Goal: Communication & Community: Share content

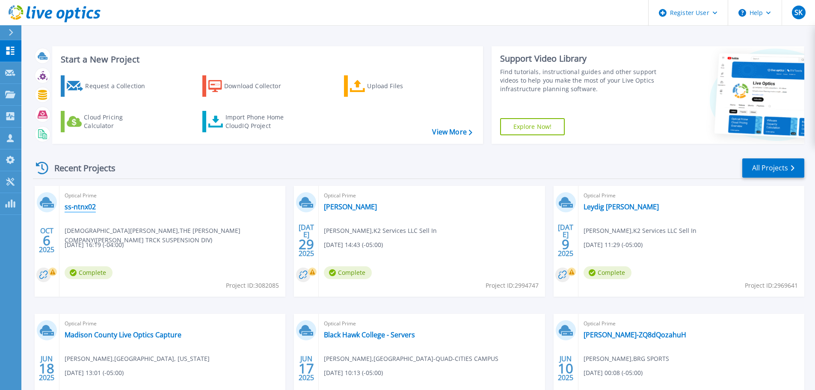
click at [83, 205] on link "ss-ntnx02" at bounding box center [80, 206] width 31 height 9
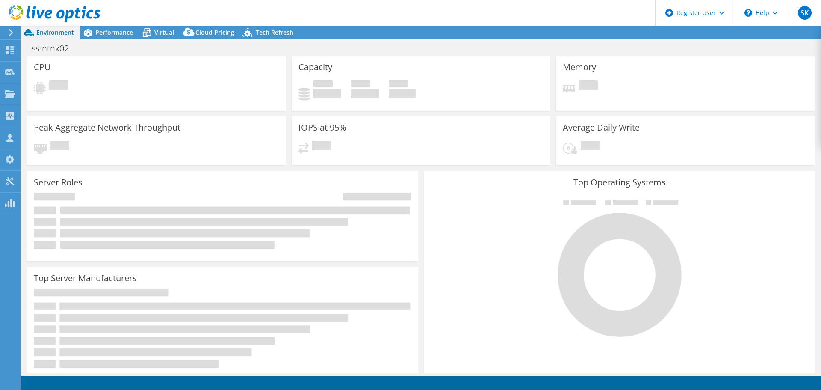
select select "USD"
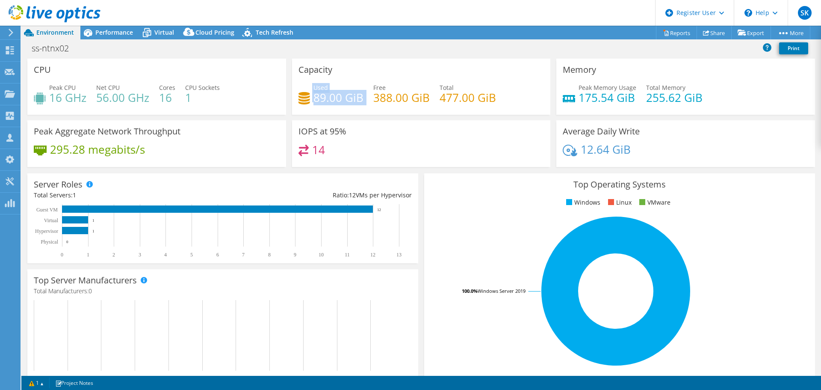
drag, startPoint x: 299, startPoint y: 98, endPoint x: 363, endPoint y: 99, distance: 64.1
click at [363, 99] on div "Used 89.00 GiB Free 388.00 GiB Total 477.00 GiB" at bounding box center [421, 97] width 246 height 28
click at [340, 97] on h4 "89.00 GiB" at bounding box center [338, 97] width 50 height 9
click at [445, 93] on h4 "477.00 GiB" at bounding box center [468, 97] width 56 height 9
drag, startPoint x: 367, startPoint y: 100, endPoint x: 421, endPoint y: 105, distance: 54.1
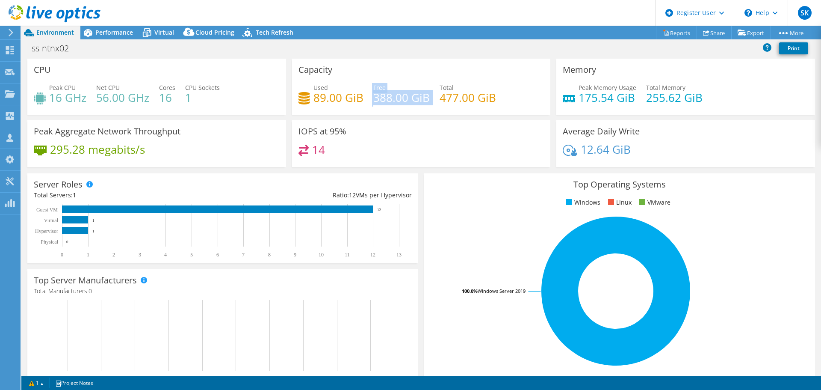
click at [421, 105] on div "Used 89.00 GiB Free 388.00 GiB Total 477.00 GiB" at bounding box center [421, 97] width 246 height 28
click at [109, 29] on span "Performance" at bounding box center [114, 32] width 38 height 8
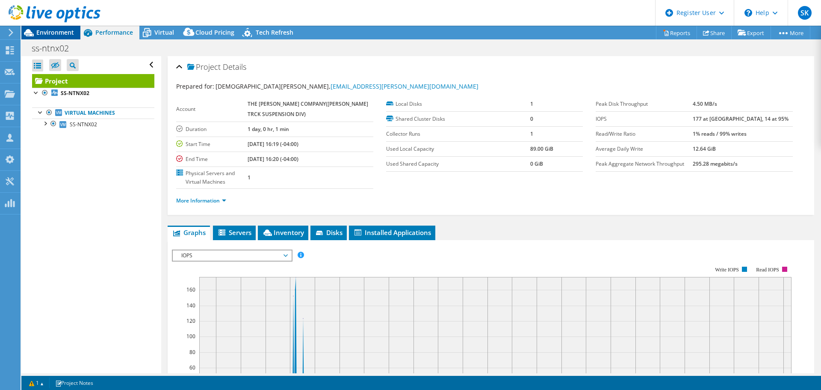
click at [63, 38] on div "Environment" at bounding box center [50, 33] width 59 height 14
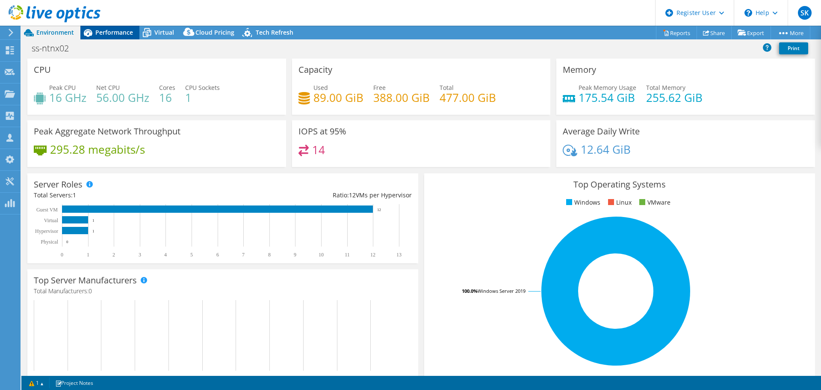
click at [114, 27] on div "Performance" at bounding box center [109, 33] width 59 height 14
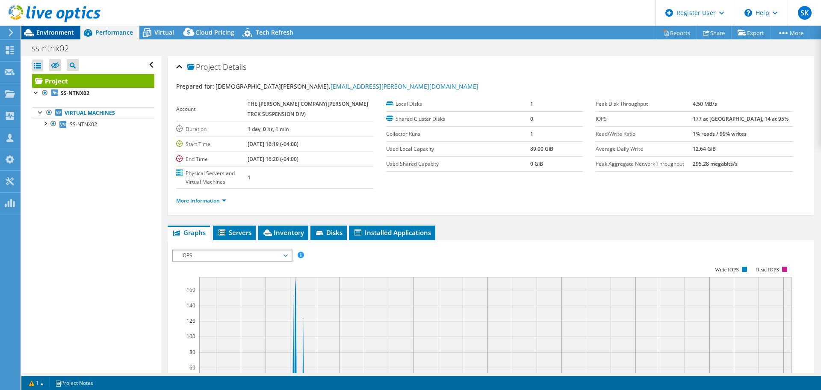
click at [62, 29] on span "Environment" at bounding box center [55, 32] width 38 height 8
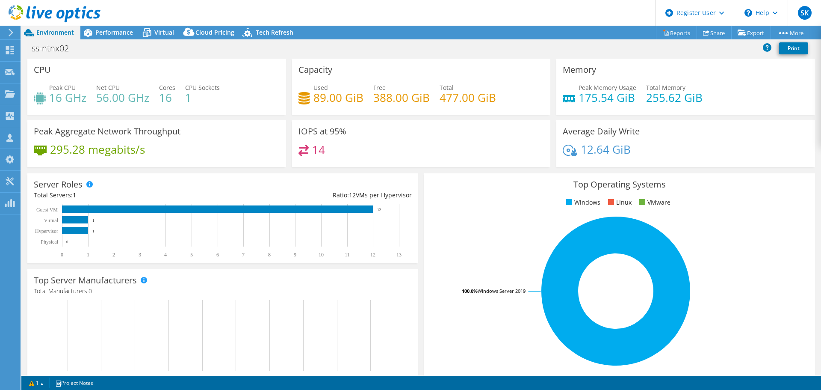
click at [67, 29] on span "Environment" at bounding box center [55, 32] width 38 height 8
click at [101, 41] on div "ss-ntnx02 Print" at bounding box center [421, 48] width 800 height 16
click at [97, 34] on span "Performance" at bounding box center [114, 32] width 38 height 8
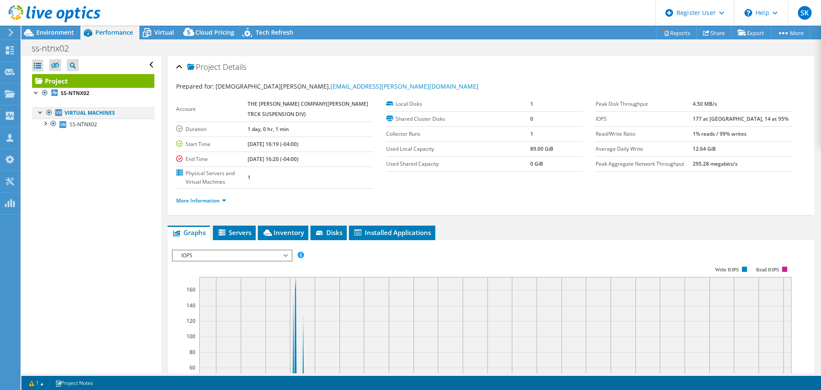
click at [39, 115] on div at bounding box center [40, 111] width 9 height 9
drag, startPoint x: 438, startPoint y: 154, endPoint x: 615, endPoint y: 168, distance: 177.7
click at [615, 168] on section "Prepared for: [DEMOGRAPHIC_DATA][PERSON_NAME], [EMAIL_ADDRESS][PERSON_NAME][DOM…" at bounding box center [490, 147] width 629 height 131
click at [559, 178] on section "Account THE [PERSON_NAME] COMPANY([PERSON_NAME] TRCK SUSPENSION DIV) Duration 1…" at bounding box center [385, 143] width 419 height 92
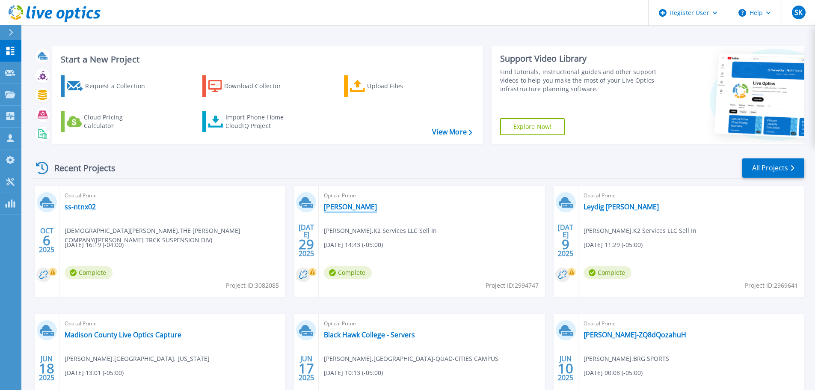
click at [352, 203] on link "[PERSON_NAME]" at bounding box center [350, 206] width 53 height 9
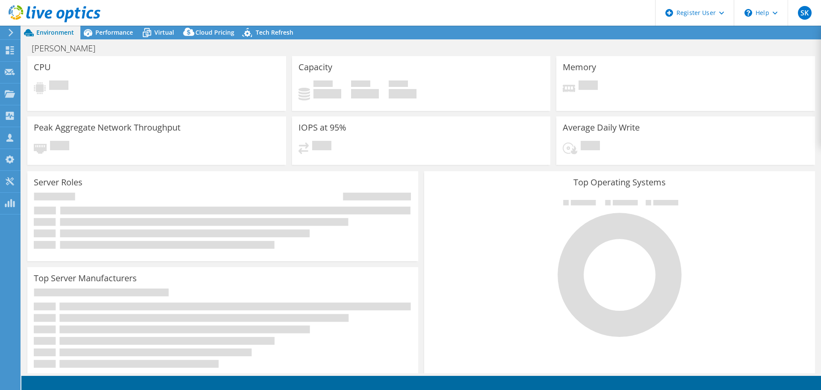
select select "USD"
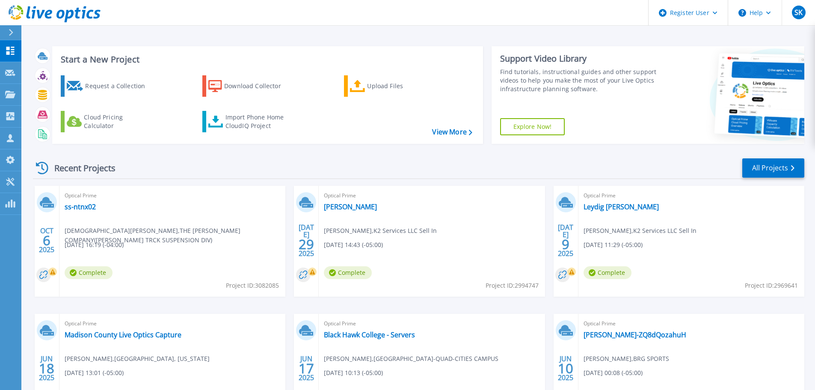
click at [77, 212] on div "Optical Prime ss-ntnx02 Christian Lenikus , THE BOLER COMPANY(HENDRICKSON TRCK …" at bounding box center [172, 241] width 226 height 111
click at [77, 207] on link "ss-ntnx02" at bounding box center [80, 206] width 31 height 9
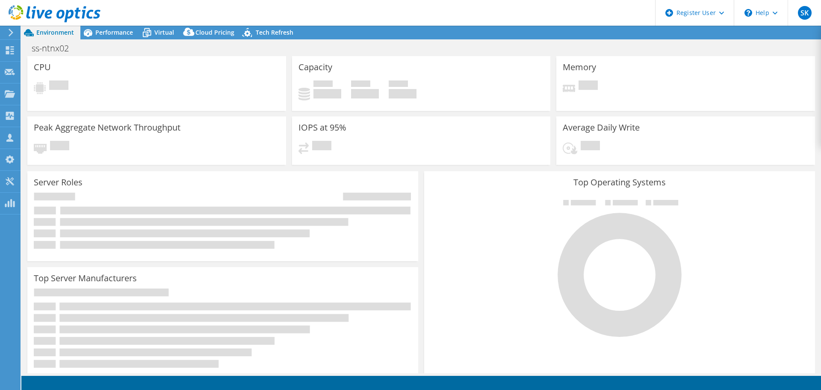
select select "USD"
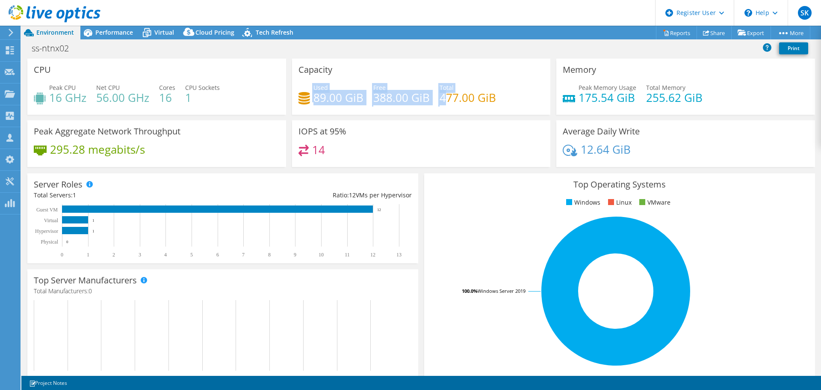
drag, startPoint x: 304, startPoint y: 95, endPoint x: 444, endPoint y: 97, distance: 140.7
click at [444, 97] on div "Used 89.00 GiB Free 388.00 GiB Total 477.00 GiB" at bounding box center [421, 97] width 246 height 28
click at [484, 98] on h4 "477.00 GiB" at bounding box center [468, 97] width 56 height 9
drag, startPoint x: 490, startPoint y: 95, endPoint x: 390, endPoint y: 99, distance: 100.1
click at [390, 99] on div "Used 89.00 GiB Free 388.00 GiB Total 477.00 GiB" at bounding box center [421, 97] width 246 height 28
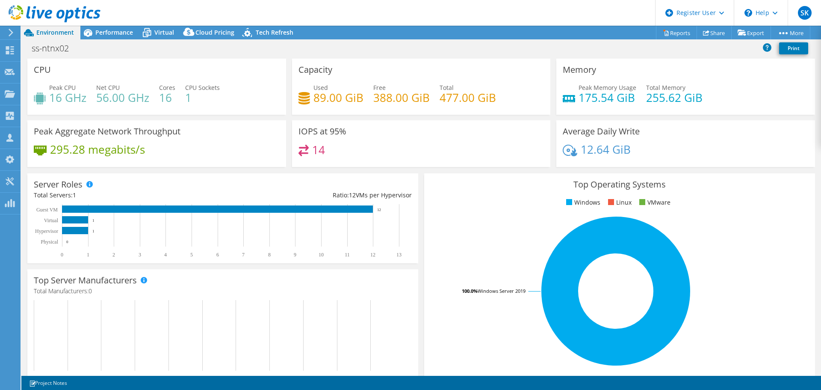
click at [370, 103] on div "Used 89.00 GiB Free 388.00 GiB Total 477.00 GiB" at bounding box center [421, 97] width 246 height 28
drag, startPoint x: 309, startPoint y: 97, endPoint x: 376, endPoint y: 96, distance: 66.7
click at [376, 96] on div "Used 89.00 GiB Free 388.00 GiB Total 477.00 GiB" at bounding box center [421, 97] width 246 height 28
click at [373, 102] on h4 "388.00 GiB" at bounding box center [401, 97] width 56 height 9
drag, startPoint x: 369, startPoint y: 100, endPoint x: 424, endPoint y: 101, distance: 55.2
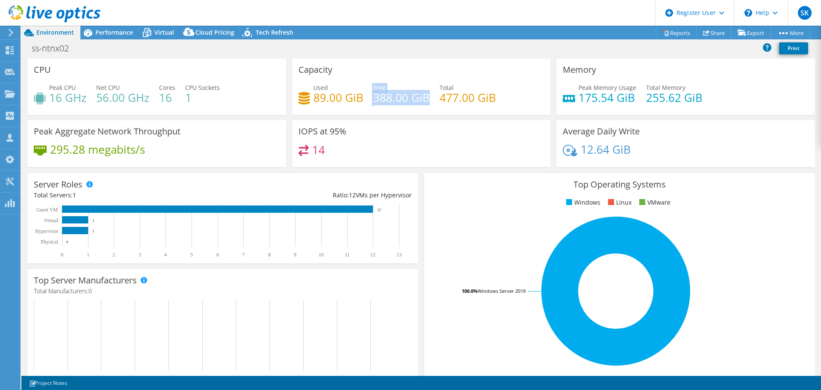
click at [424, 101] on div "Used 89.00 GiB Free 388.00 GiB Total 477.00 GiB" at bounding box center [421, 97] width 246 height 28
drag, startPoint x: 435, startPoint y: 99, endPoint x: 503, endPoint y: 100, distance: 67.6
click at [503, 100] on div "Used 89.00 GiB Free 388.00 GiB Total 477.00 GiB" at bounding box center [421, 97] width 246 height 28
click at [496, 102] on div "Used 89.00 GiB Free 388.00 GiB Total 477.00 GiB" at bounding box center [421, 97] width 246 height 28
drag, startPoint x: 302, startPoint y: 93, endPoint x: 388, endPoint y: 110, distance: 88.1
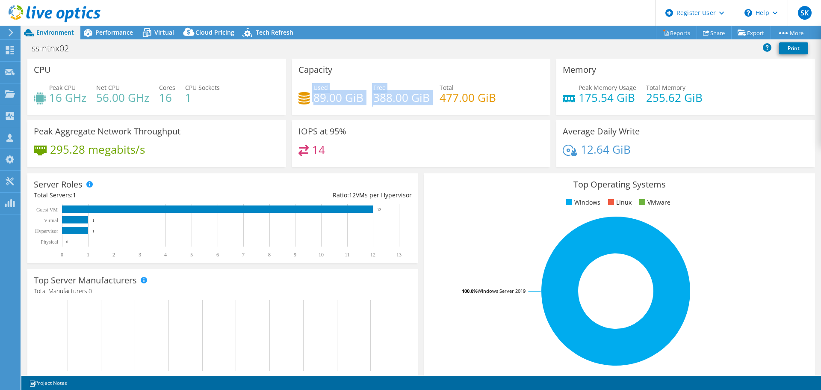
click at [388, 110] on div "Used 89.00 GiB Free 388.00 GiB Total 477.00 GiB" at bounding box center [421, 97] width 246 height 28
click at [379, 112] on div "Capacity Used 89.00 GiB Free 388.00 GiB Total 477.00 GiB" at bounding box center [421, 87] width 259 height 56
drag, startPoint x: 379, startPoint y: 101, endPoint x: 434, endPoint y: 110, distance: 55.9
click at [434, 110] on div "Used 89.00 GiB Free 388.00 GiB Total 477.00 GiB" at bounding box center [421, 97] width 246 height 28
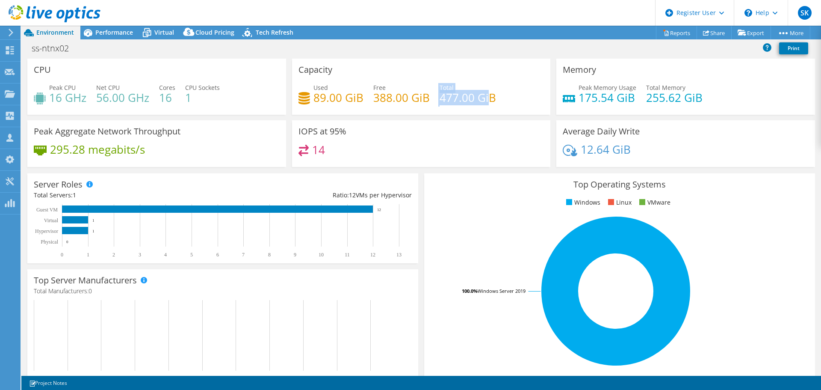
drag, startPoint x: 433, startPoint y: 99, endPoint x: 486, endPoint y: 98, distance: 53.0
click at [486, 98] on div "Used 89.00 GiB Free 388.00 GiB Total 477.00 GiB" at bounding box center [421, 97] width 246 height 28
click at [486, 98] on h4 "477.00 GiB" at bounding box center [468, 97] width 56 height 9
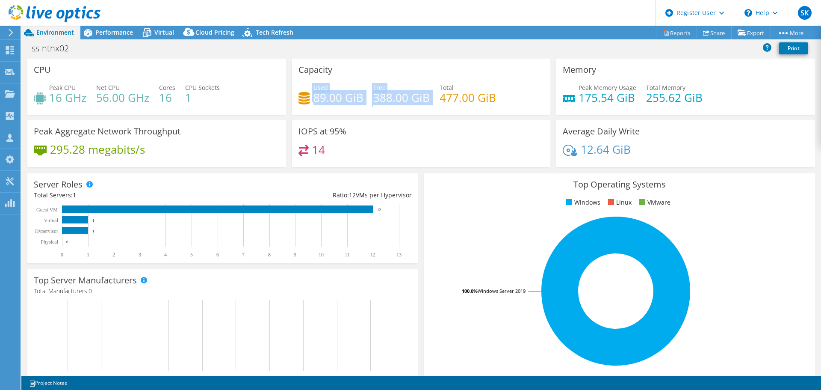
drag, startPoint x: 305, startPoint y: 100, endPoint x: 382, endPoint y: 106, distance: 77.2
click at [382, 106] on div "Used 89.00 GiB Free 388.00 GiB Total 477.00 GiB" at bounding box center [421, 97] width 246 height 28
click at [385, 102] on h4 "388.00 GiB" at bounding box center [401, 97] width 56 height 9
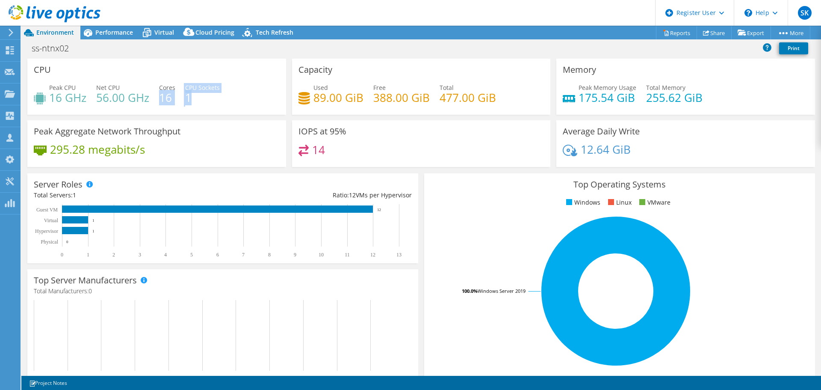
drag, startPoint x: 160, startPoint y: 98, endPoint x: 248, endPoint y: 106, distance: 88.8
click at [248, 106] on div "Peak CPU 16 GHz Net CPU 56.00 GHz Cores 16 CPU Sockets 1" at bounding box center [157, 97] width 246 height 28
click at [230, 110] on div "Peak CPU 16 GHz Net CPU 56.00 GHz Cores 16 CPU Sockets 1" at bounding box center [157, 97] width 246 height 28
drag, startPoint x: 177, startPoint y: 100, endPoint x: 186, endPoint y: 100, distance: 9.4
click at [186, 100] on div "Peak CPU 16 GHz Net CPU 56.00 GHz Cores 16 CPU Sockets 1" at bounding box center [157, 97] width 246 height 28
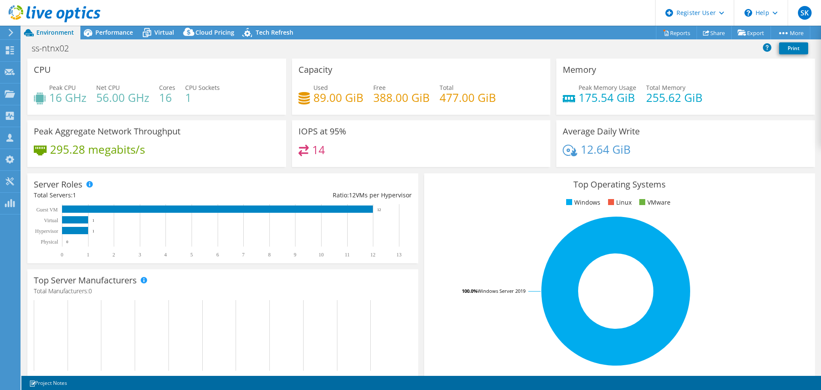
click at [153, 100] on div "Peak CPU 16 GHz Net CPU 56.00 GHz Cores 16 CPU Sockets 1" at bounding box center [157, 97] width 246 height 28
drag, startPoint x: 151, startPoint y: 96, endPoint x: 193, endPoint y: 106, distance: 43.0
click at [193, 106] on div "Peak CPU 16 GHz Net CPU 56.00 GHz Cores 16 CPU Sockets 1" at bounding box center [157, 97] width 246 height 28
click at [198, 100] on h4 "1" at bounding box center [202, 97] width 35 height 9
click at [711, 31] on link "Share" at bounding box center [714, 32] width 35 height 13
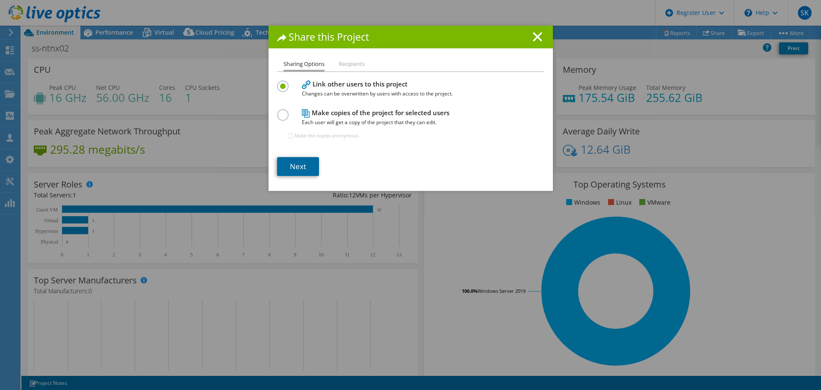
click at [289, 160] on link "Next" at bounding box center [298, 166] width 42 height 19
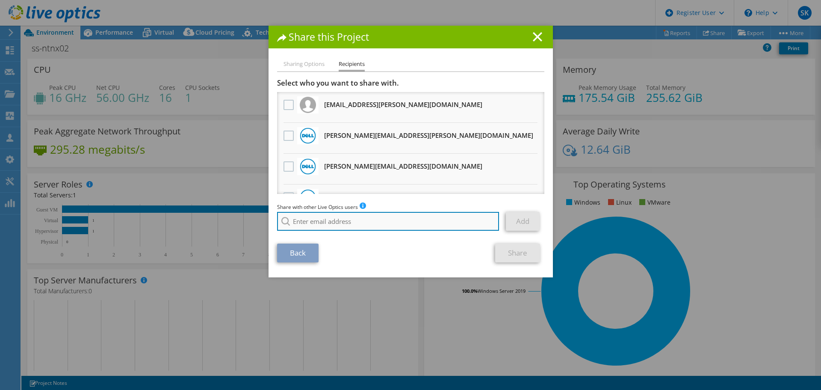
click at [344, 219] on input "search" at bounding box center [388, 221] width 222 height 19
paste input "trent.james@storcom.net"
type input "trent.james@storcom.net"
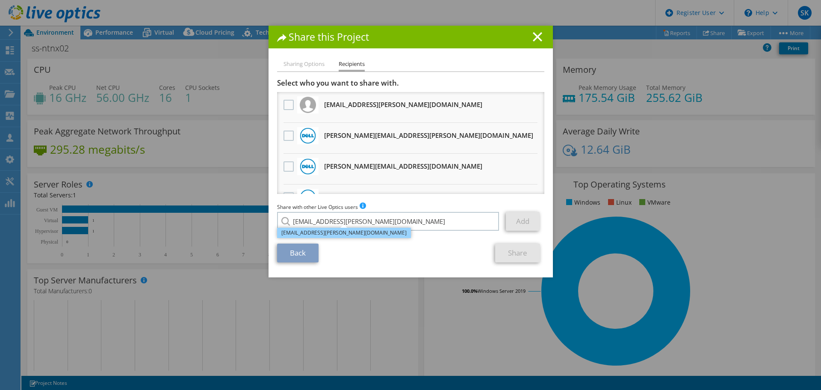
click at [347, 232] on li "trent.james@storcom.net" at bounding box center [344, 232] width 134 height 10
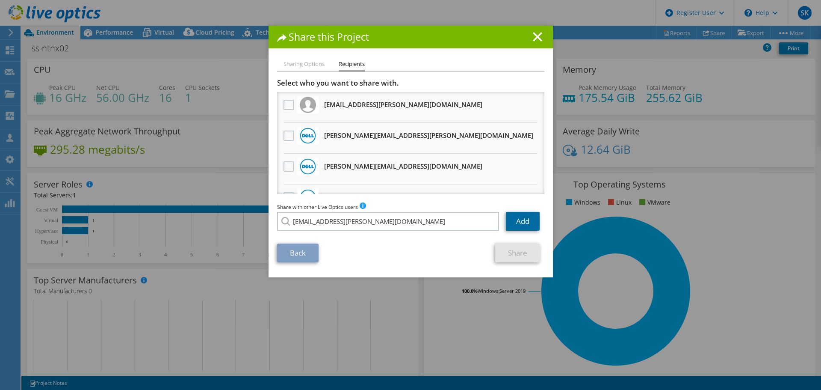
click at [509, 213] on link "Add" at bounding box center [523, 221] width 34 height 19
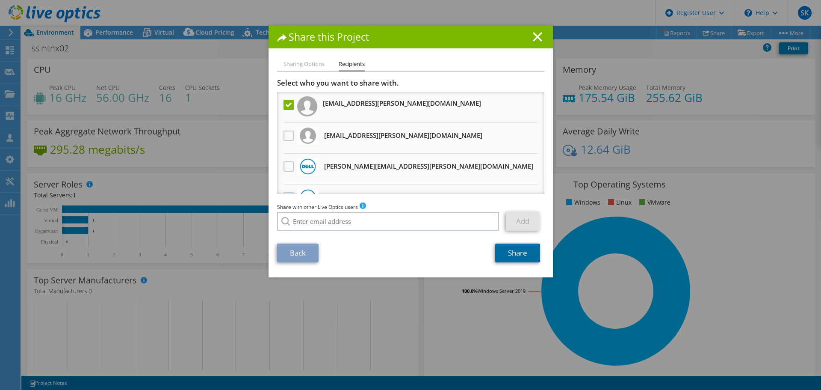
click at [509, 259] on link "Share" at bounding box center [517, 252] width 45 height 19
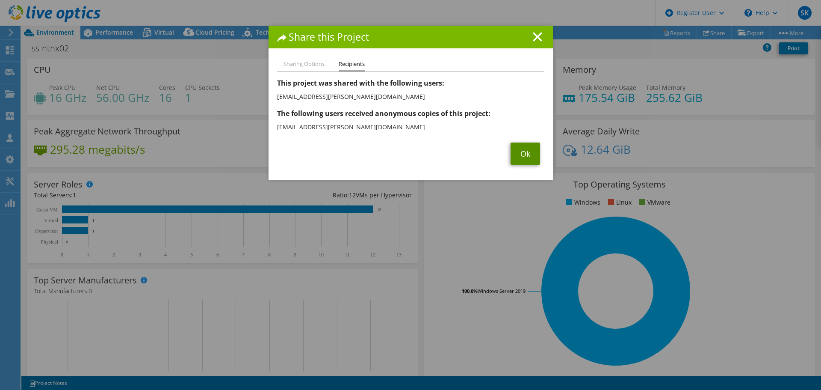
click at [511, 154] on link "Ok" at bounding box center [526, 153] width 30 height 22
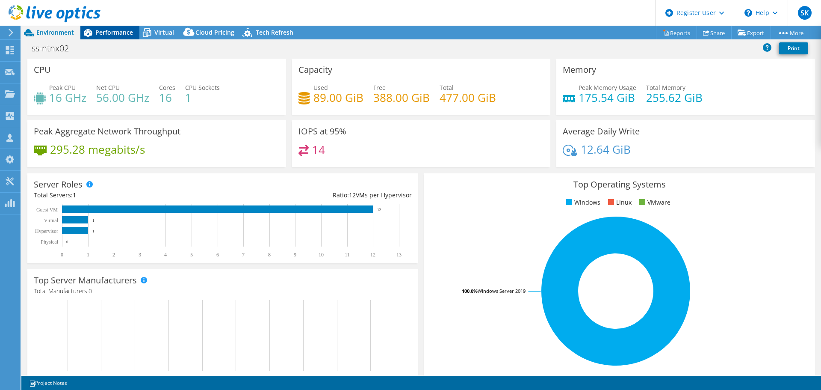
click at [113, 28] on span "Performance" at bounding box center [114, 32] width 38 height 8
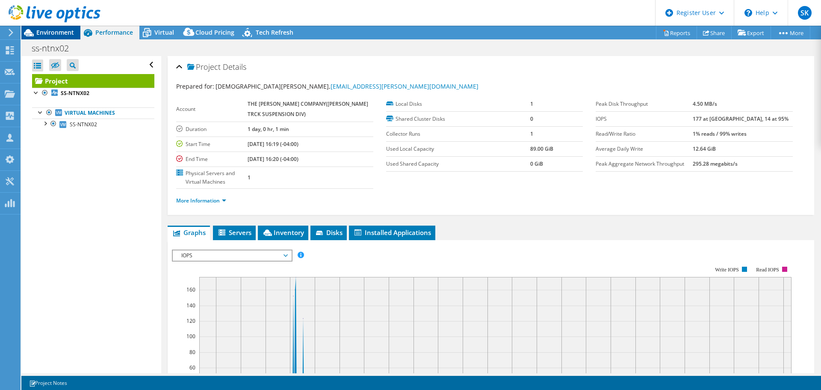
click at [56, 34] on span "Environment" at bounding box center [55, 32] width 38 height 8
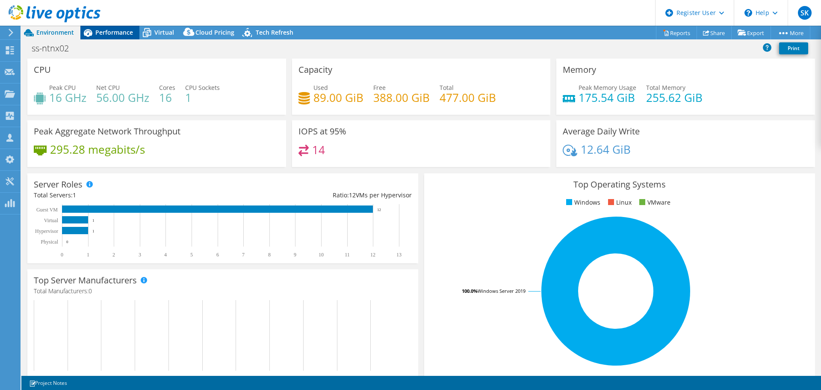
click at [130, 31] on span "Performance" at bounding box center [114, 32] width 38 height 8
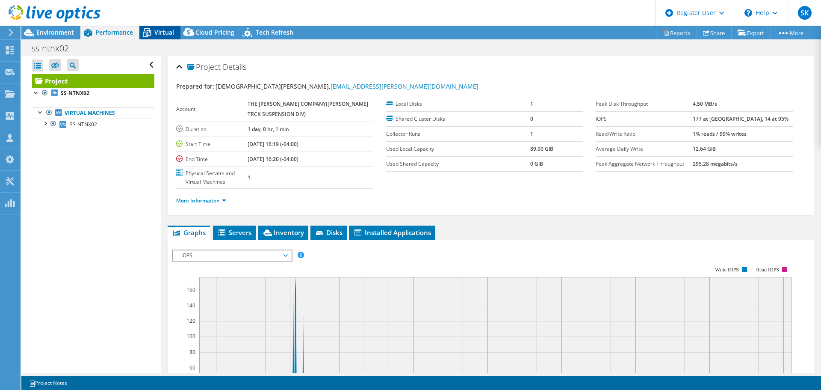
click at [165, 31] on span "Virtual" at bounding box center [164, 32] width 20 height 8
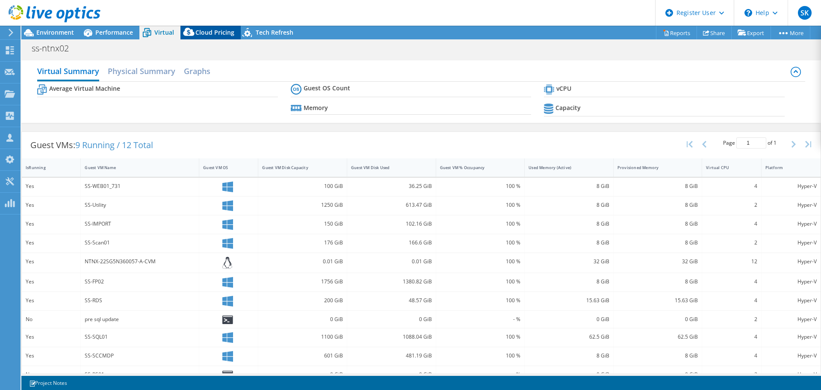
click at [197, 29] on icon at bounding box center [188, 33] width 17 height 17
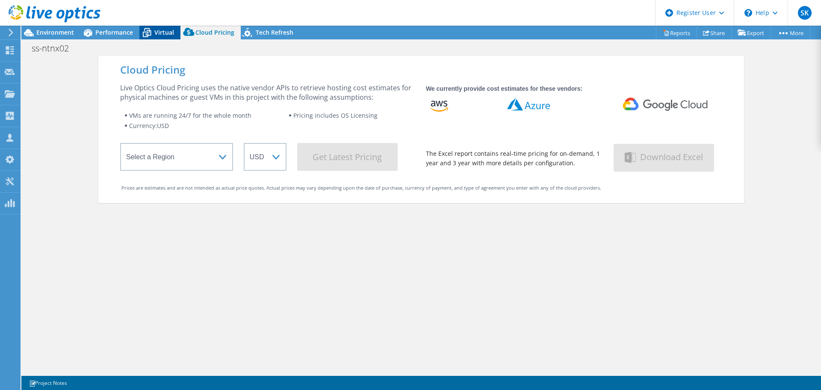
click at [158, 31] on span "Virtual" at bounding box center [164, 32] width 20 height 8
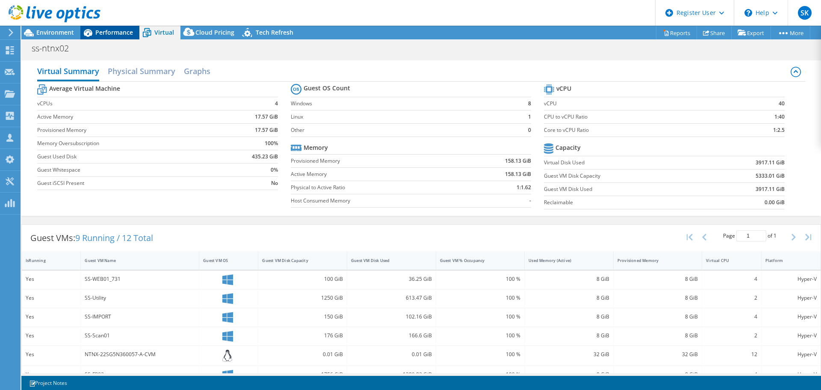
click at [100, 31] on span "Performance" at bounding box center [114, 32] width 38 height 8
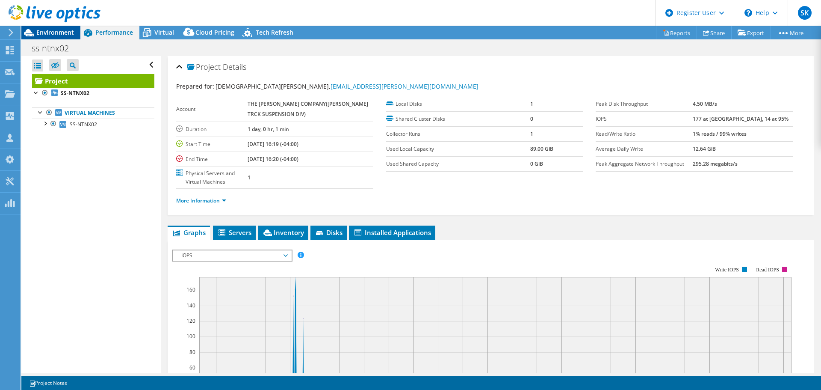
click at [62, 33] on span "Environment" at bounding box center [55, 32] width 38 height 8
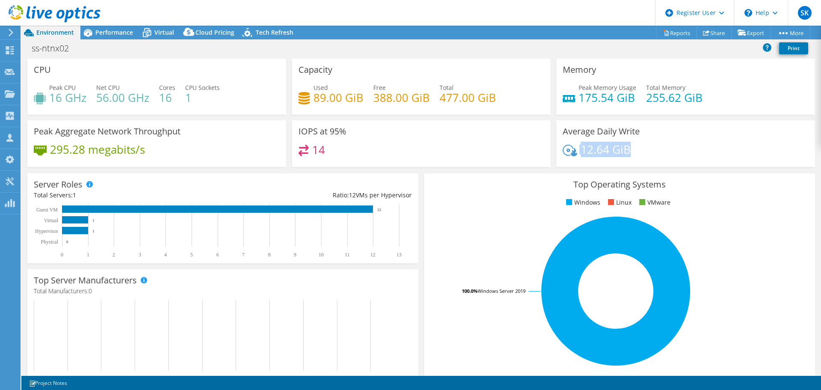
drag, startPoint x: 567, startPoint y: 145, endPoint x: 626, endPoint y: 150, distance: 59.2
click at [626, 150] on div "12.64 GiB" at bounding box center [686, 154] width 246 height 18
click at [627, 150] on div "12.64 GiB" at bounding box center [686, 154] width 246 height 18
drag, startPoint x: 627, startPoint y: 150, endPoint x: 581, endPoint y: 151, distance: 46.2
click at [581, 151] on div "12.64 GiB" at bounding box center [686, 154] width 246 height 18
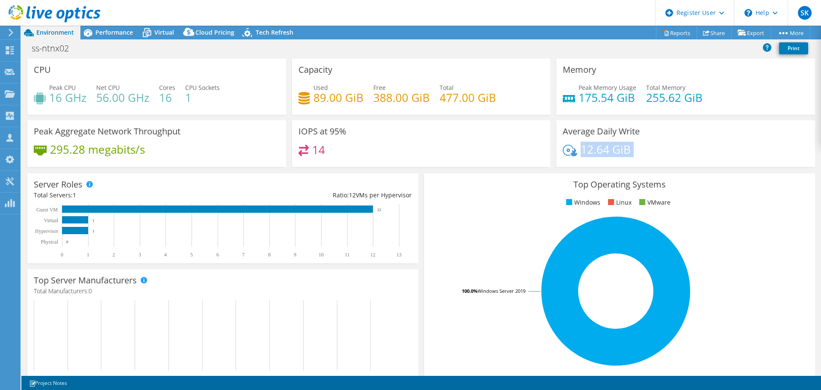
click at [618, 146] on h4 "12.64 GiB" at bounding box center [606, 149] width 50 height 9
drag, startPoint x: 621, startPoint y: 150, endPoint x: 578, endPoint y: 155, distance: 43.5
click at [581, 154] on h4 "12.64 GiB" at bounding box center [606, 149] width 50 height 9
drag, startPoint x: 578, startPoint y: 154, endPoint x: 639, endPoint y: 156, distance: 61.2
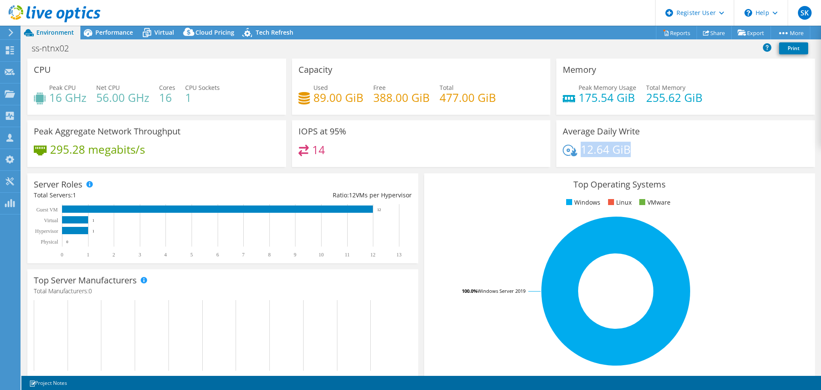
click at [639, 156] on div "12.64 GiB" at bounding box center [686, 154] width 246 height 18
click at [634, 148] on div "12.64 GiB" at bounding box center [686, 154] width 246 height 18
